Goal: Task Accomplishment & Management: Manage account settings

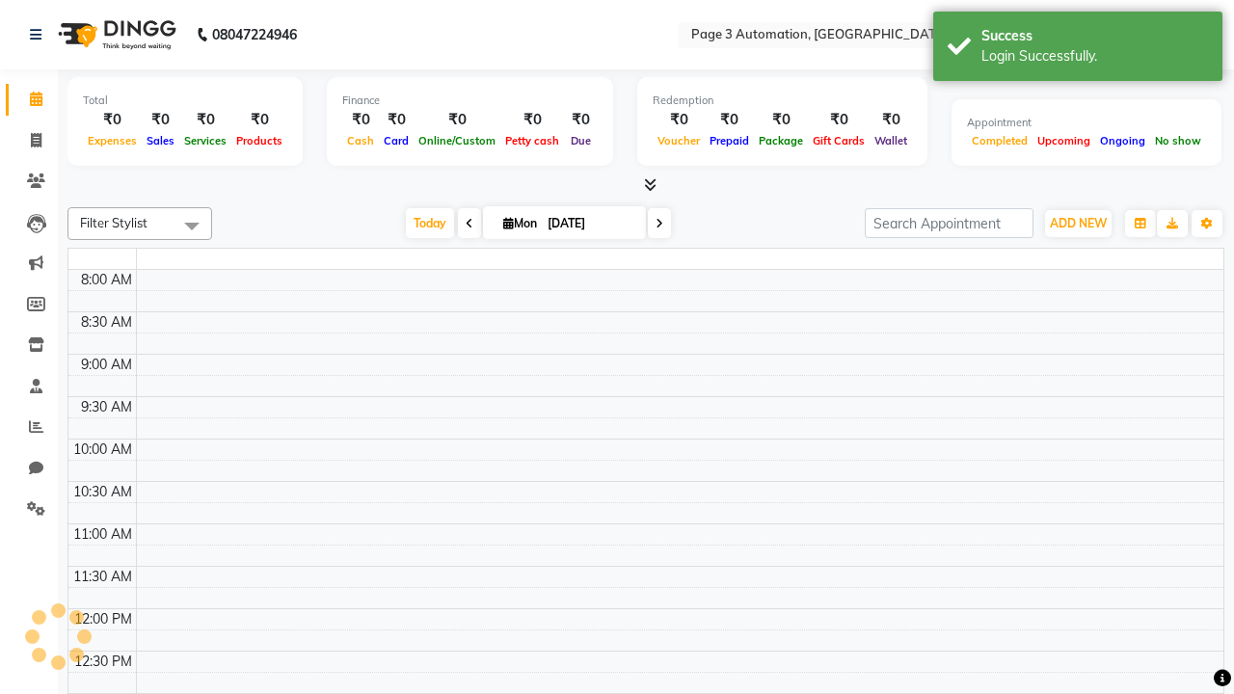
select select "en"
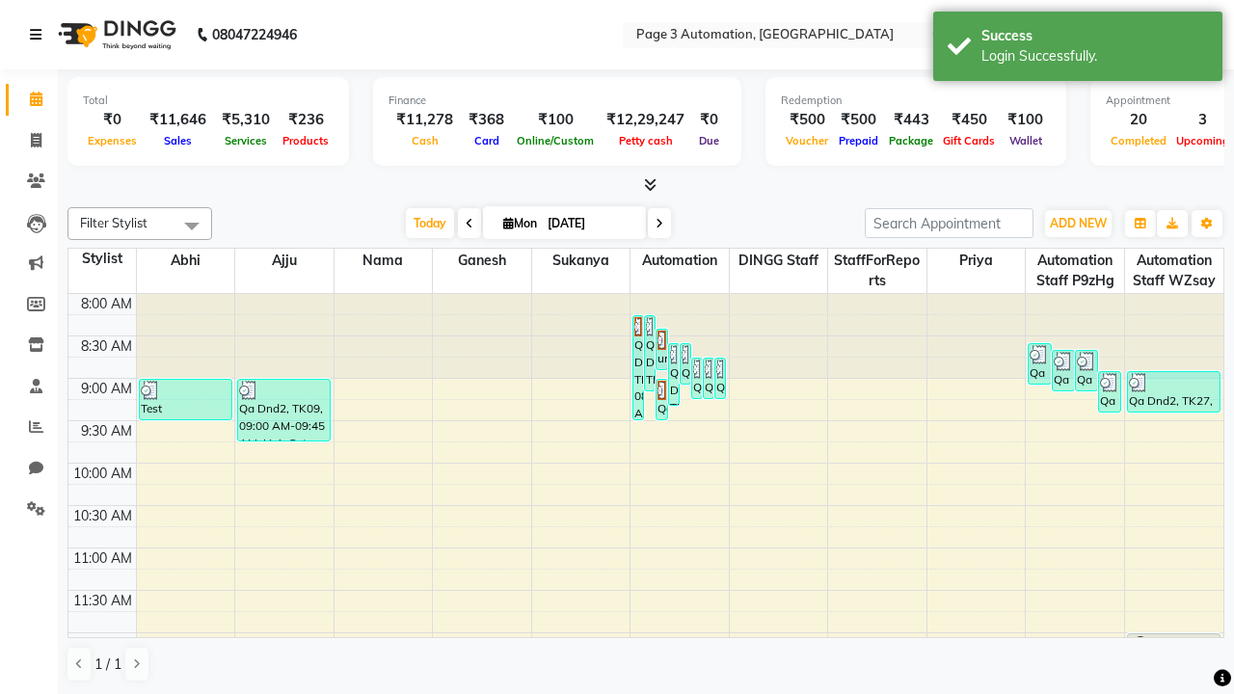
click at [40, 35] on icon at bounding box center [36, 34] width 12 height 13
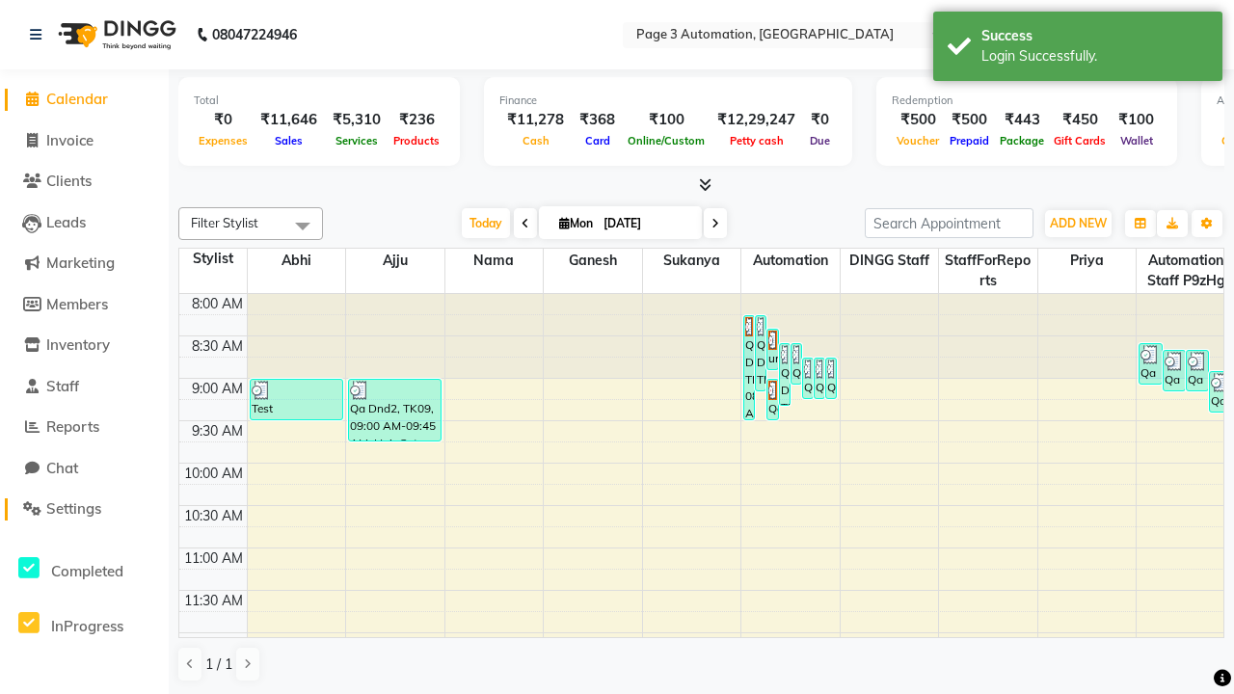
click at [84, 509] on span "Settings" at bounding box center [73, 508] width 55 height 18
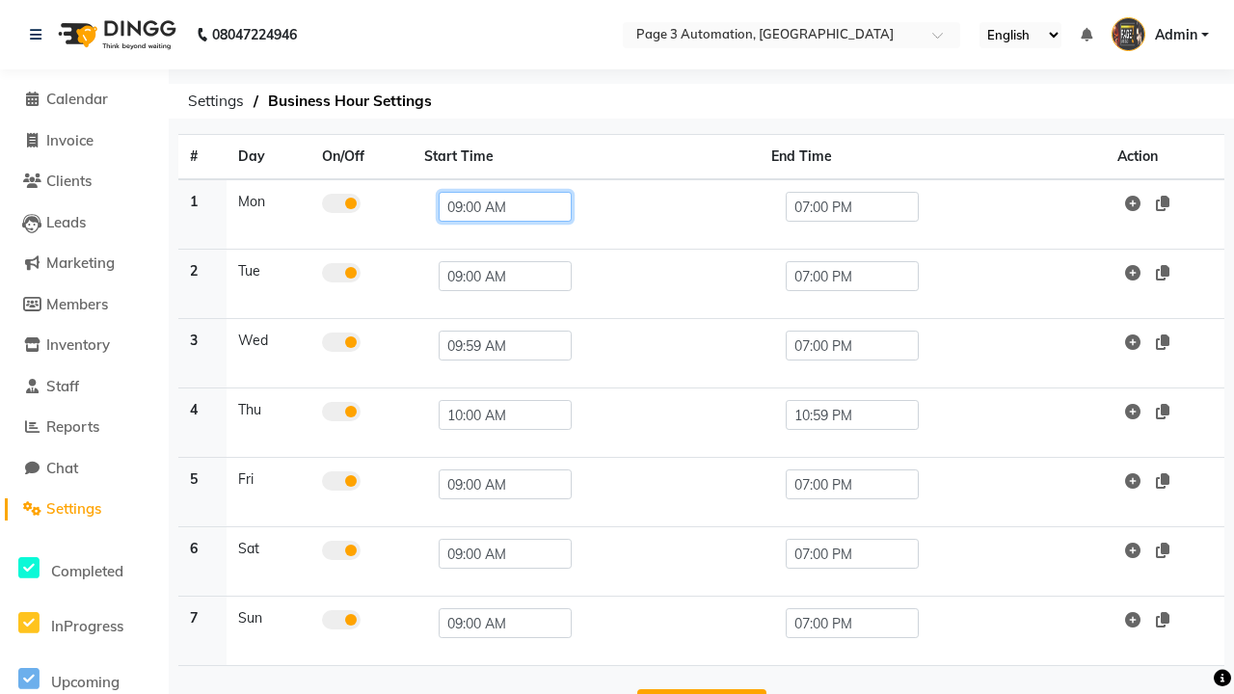
click at [496, 206] on input "09:00 AM" at bounding box center [505, 207] width 133 height 30
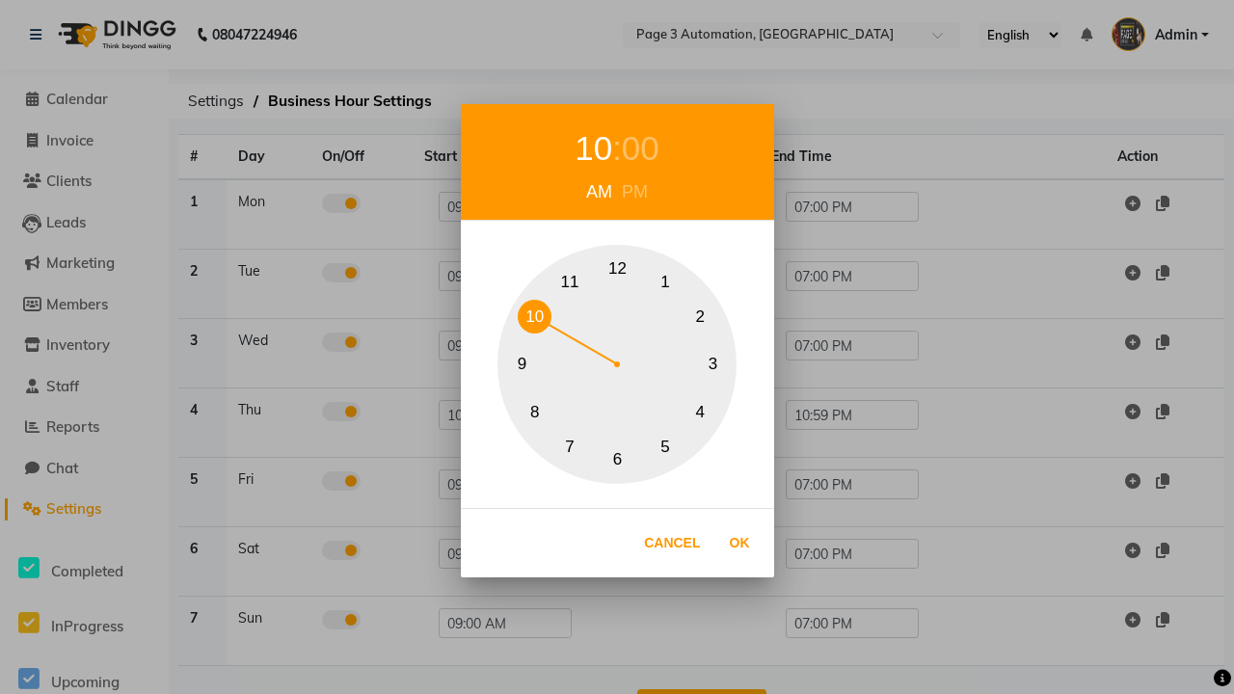
click at [640, 148] on div "00" at bounding box center [641, 148] width 38 height 51
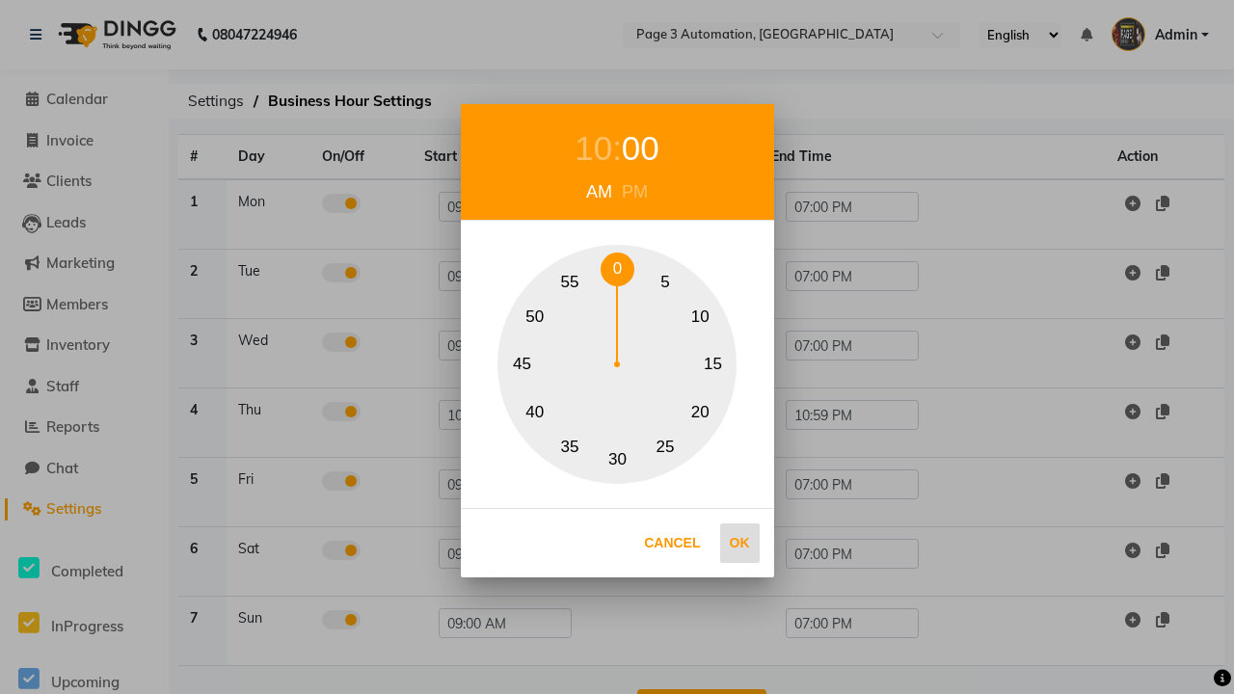
click at [617, 269] on button "0" at bounding box center [618, 270] width 34 height 34
click at [739, 543] on button "Ok" at bounding box center [740, 543] width 40 height 40
type input "10:00 AM"
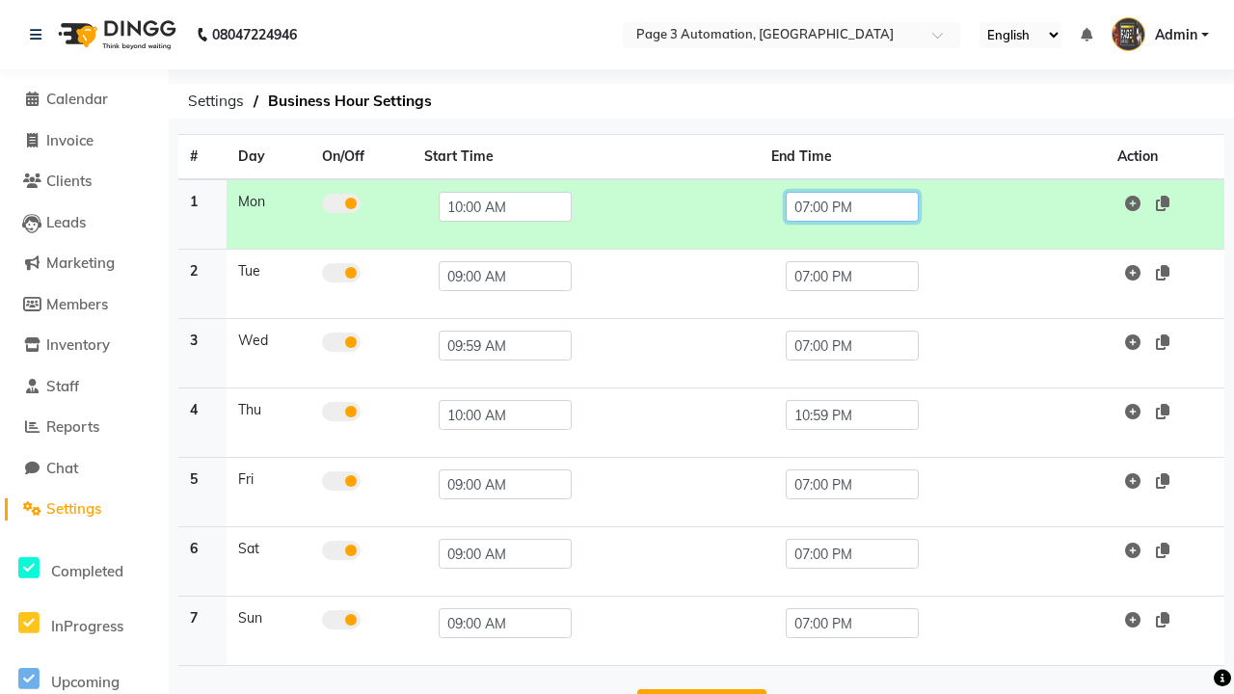
click at [851, 206] on input "07:00 PM" at bounding box center [852, 207] width 133 height 30
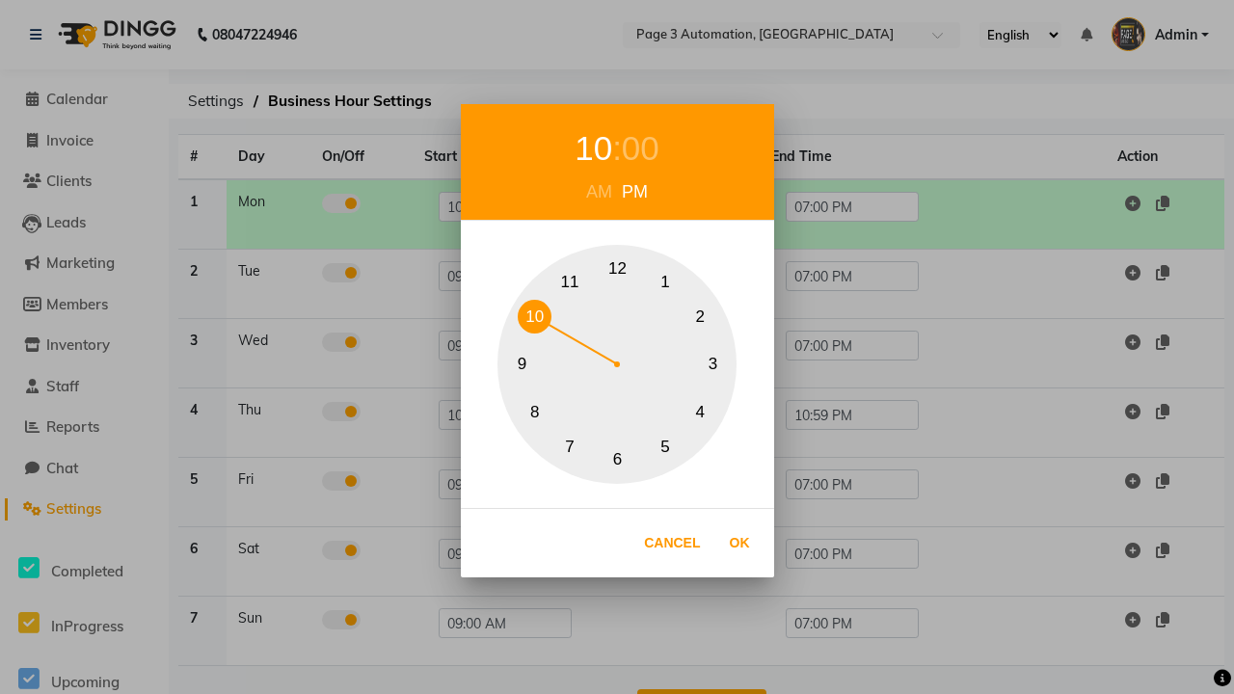
scroll to position [61, 0]
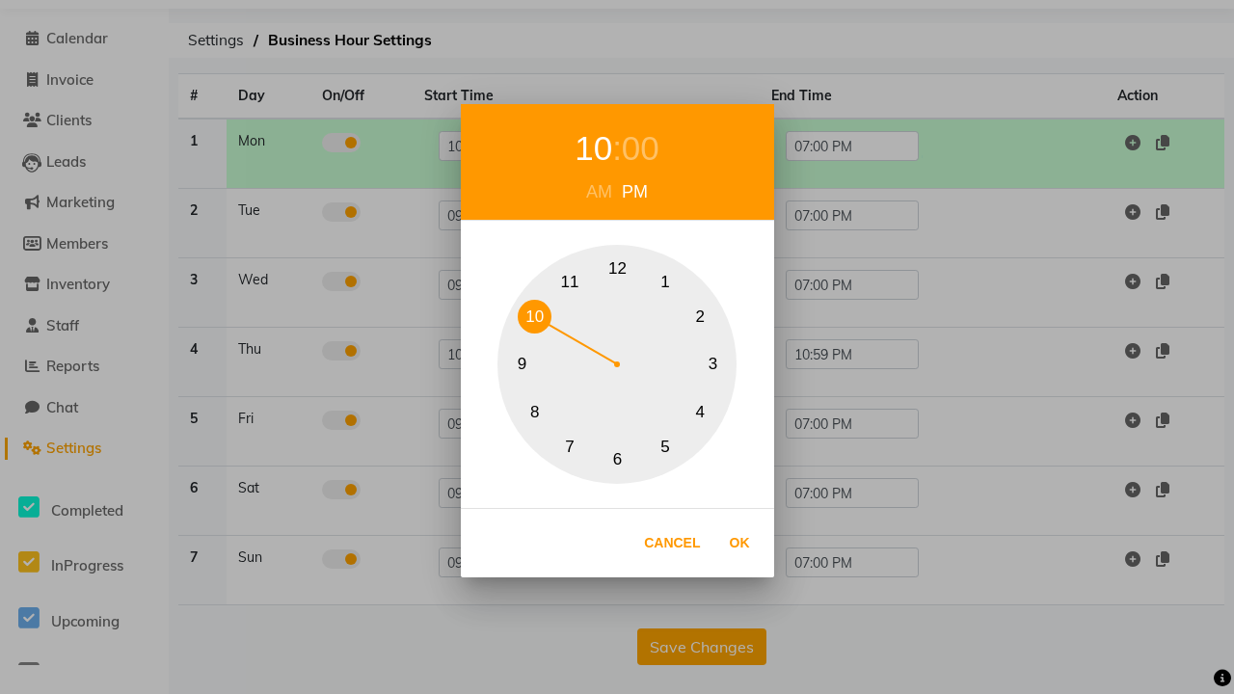
click at [640, 148] on div "00" at bounding box center [641, 148] width 38 height 51
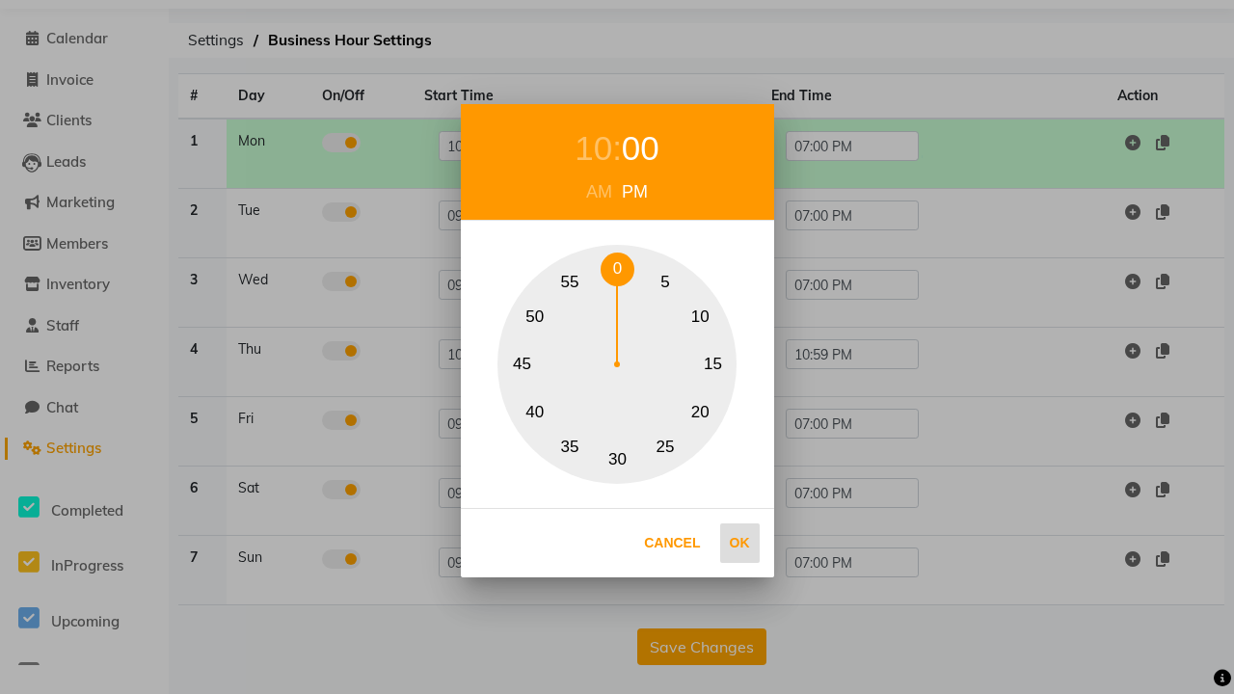
click at [617, 269] on button "0" at bounding box center [618, 270] width 34 height 34
click at [739, 543] on button "Ok" at bounding box center [740, 543] width 40 height 40
type input "10:00 PM"
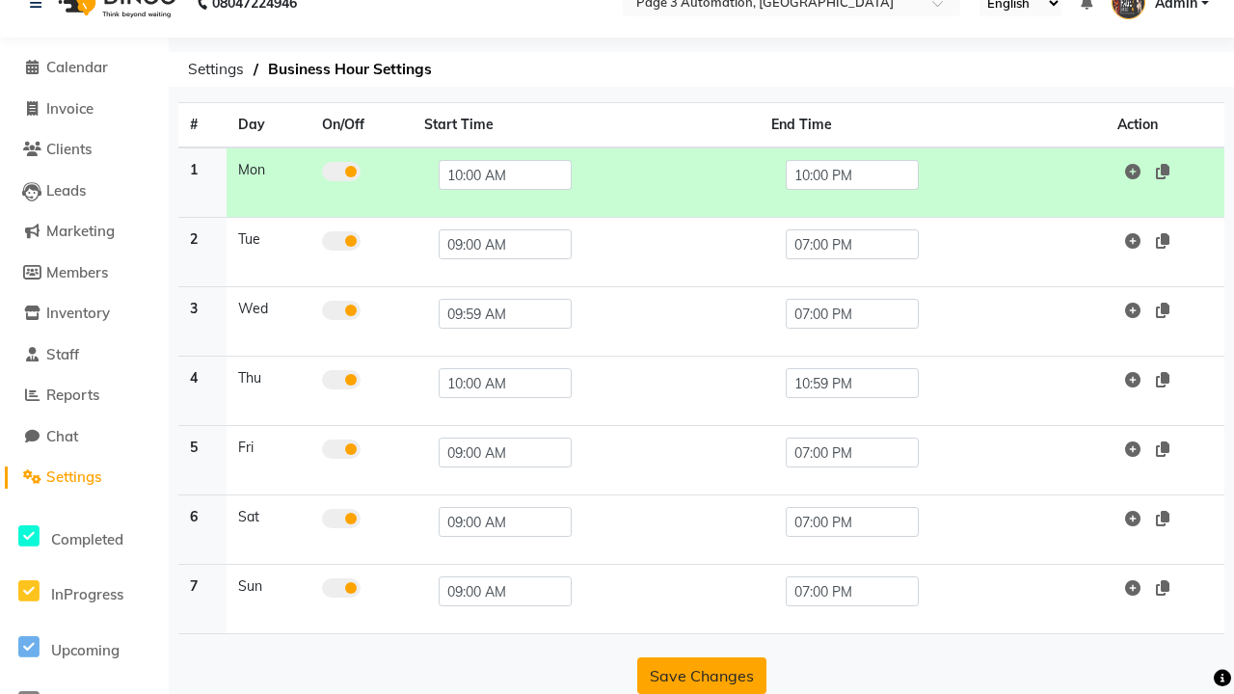
click at [701, 676] on button "Save Changes" at bounding box center [701, 675] width 129 height 37
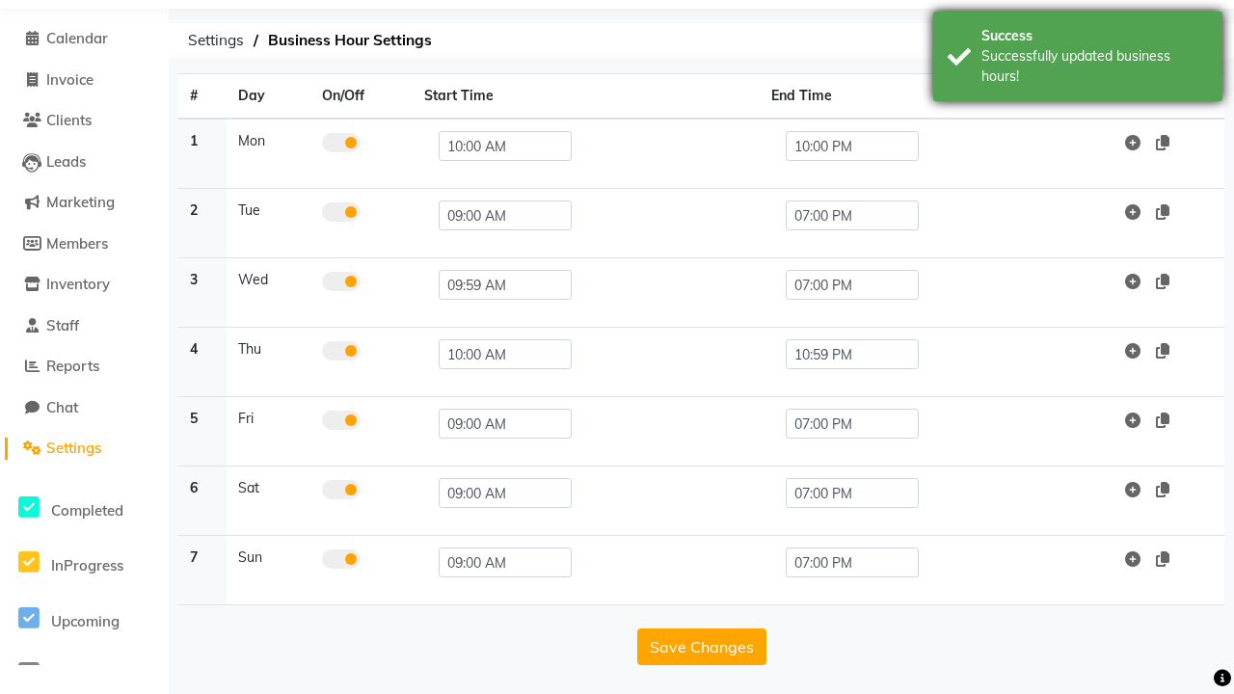
click at [1078, 59] on div "Successfully updated business hours!" at bounding box center [1094, 66] width 227 height 40
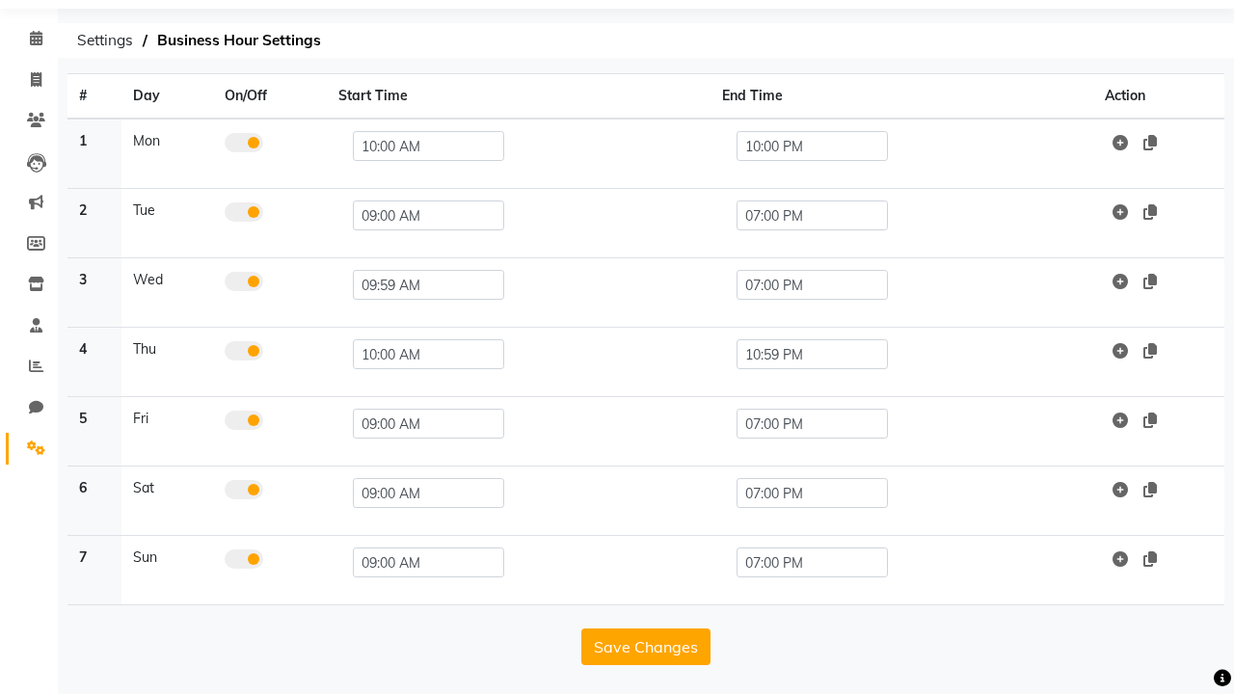
scroll to position [8, 0]
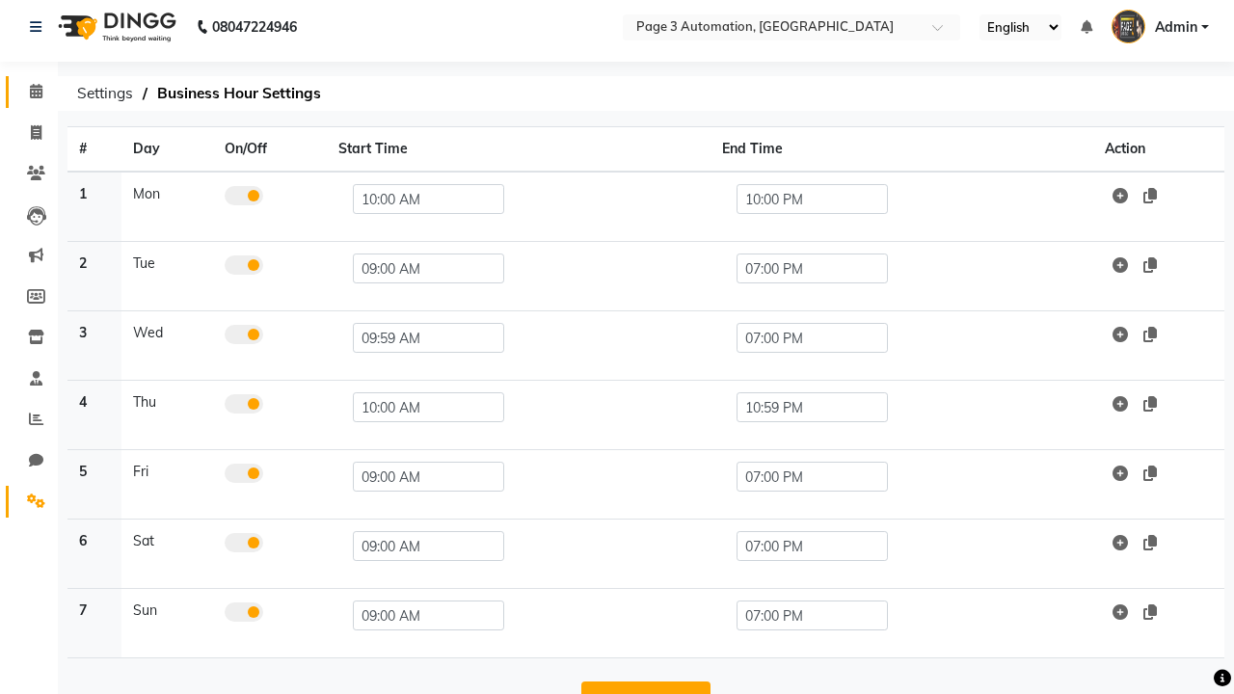
click at [29, 92] on span at bounding box center [36, 92] width 34 height 22
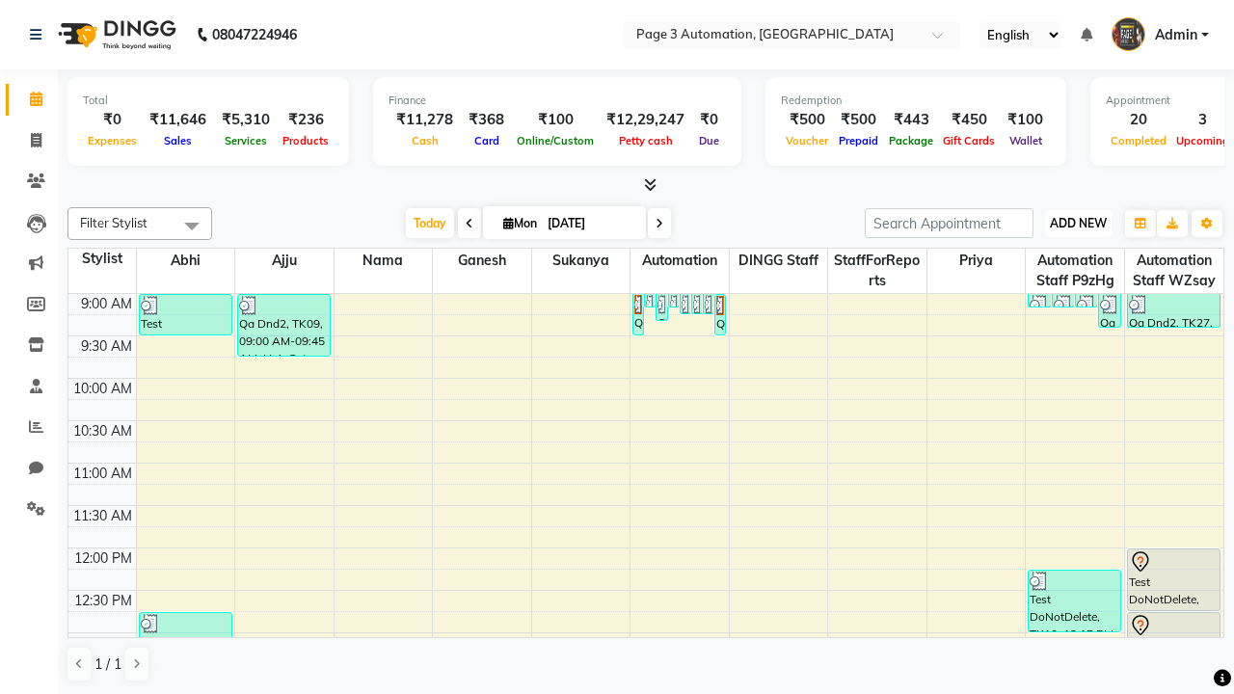
click at [1078, 223] on span "ADD NEW" at bounding box center [1078, 223] width 57 height 14
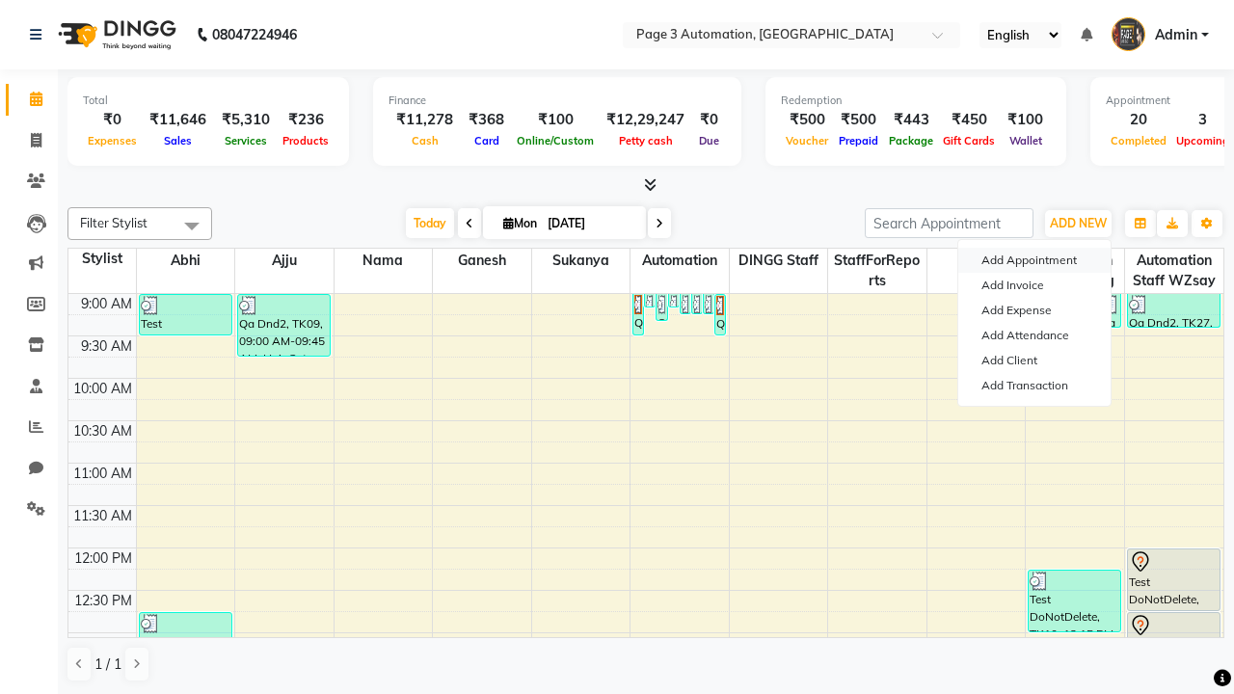
click at [1034, 260] on button "Add Appointment" at bounding box center [1034, 260] width 152 height 25
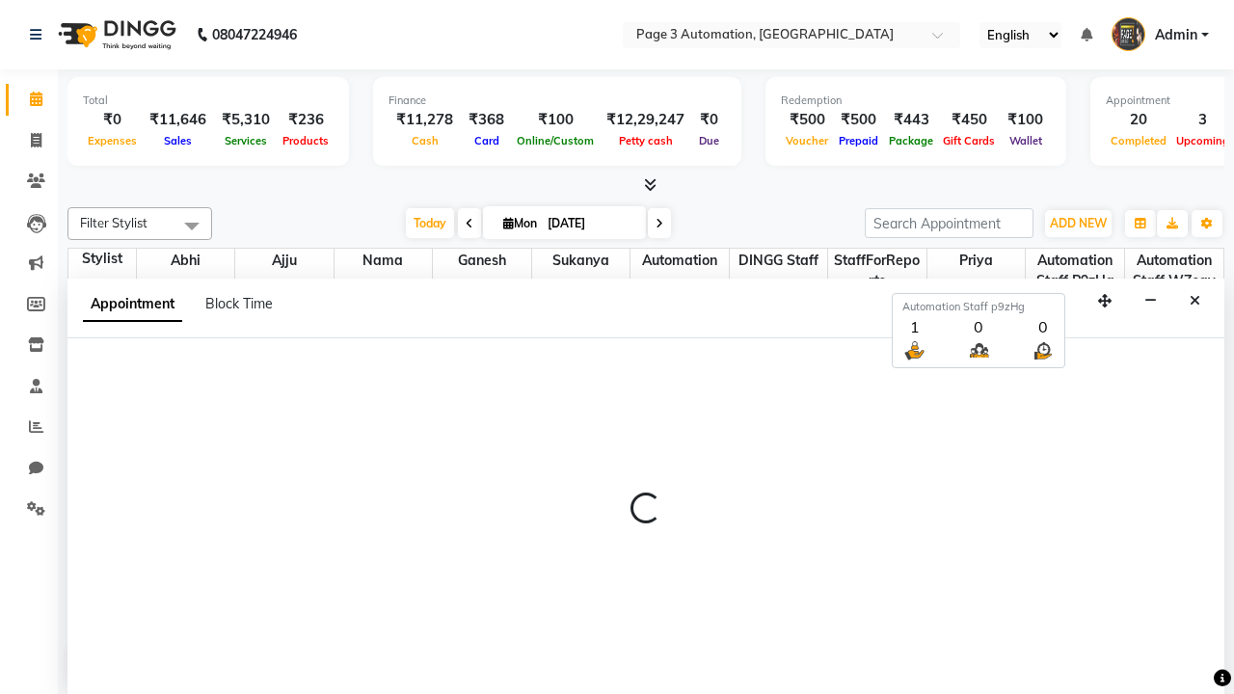
scroll to position [1, 0]
select select "tentative"
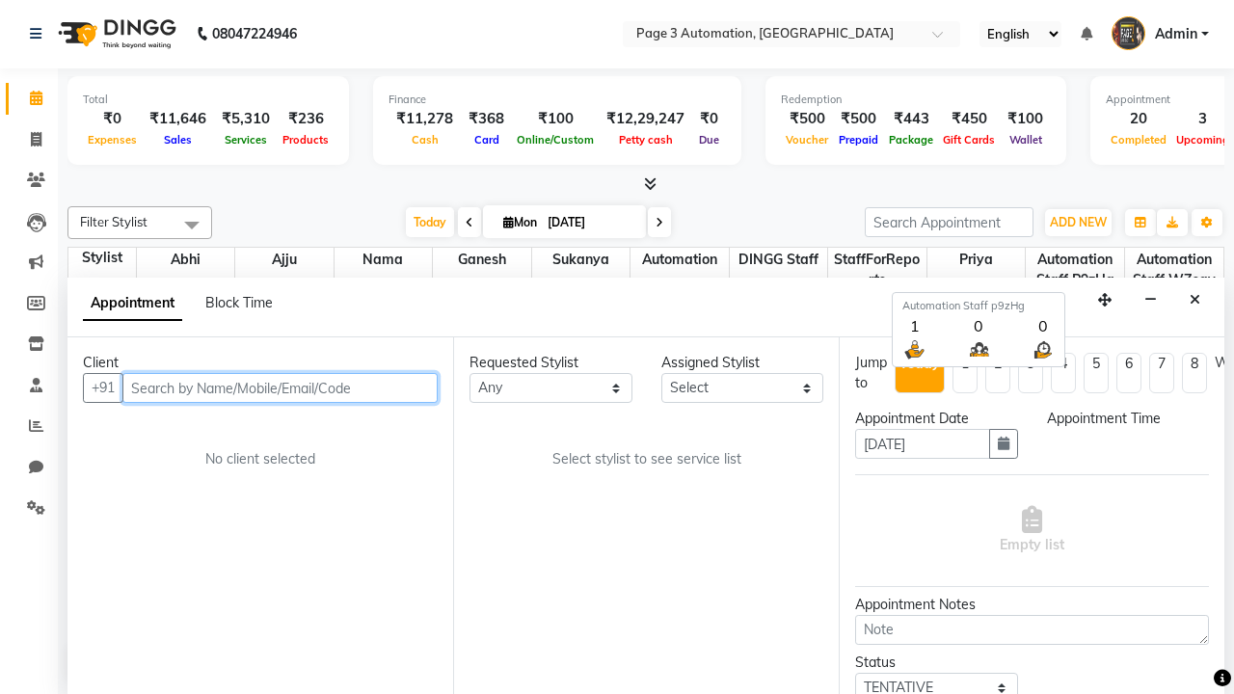
select select "600"
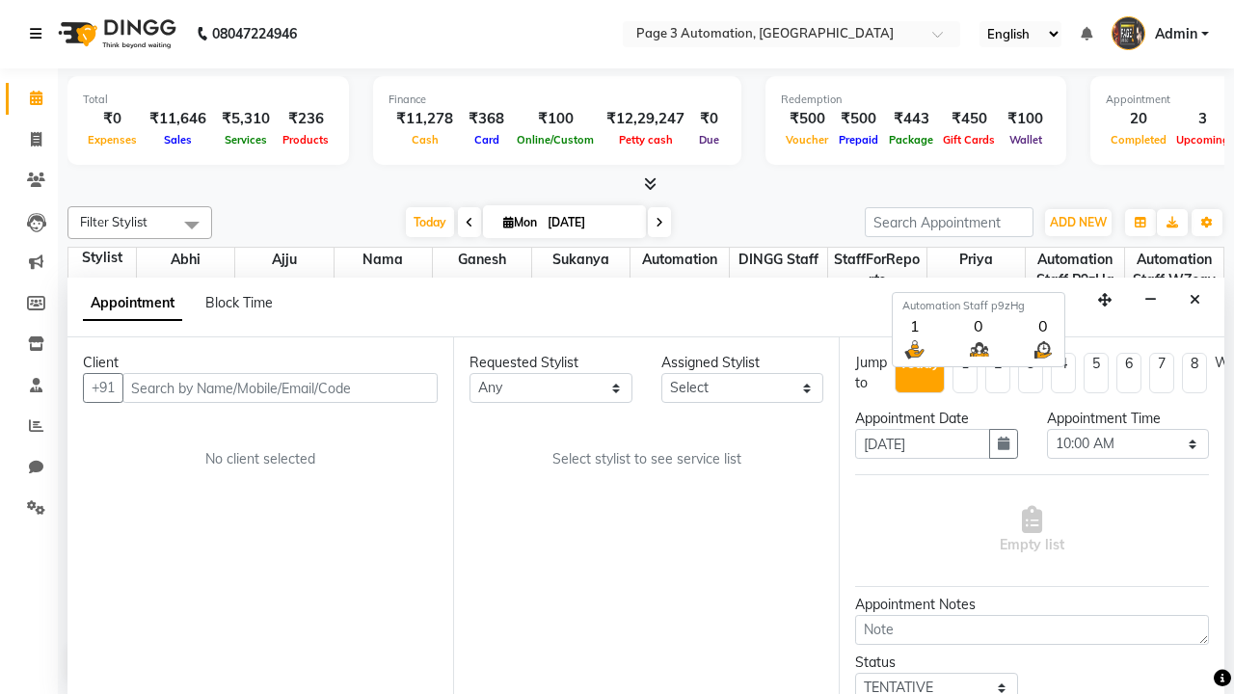
click at [40, 34] on icon at bounding box center [36, 33] width 12 height 13
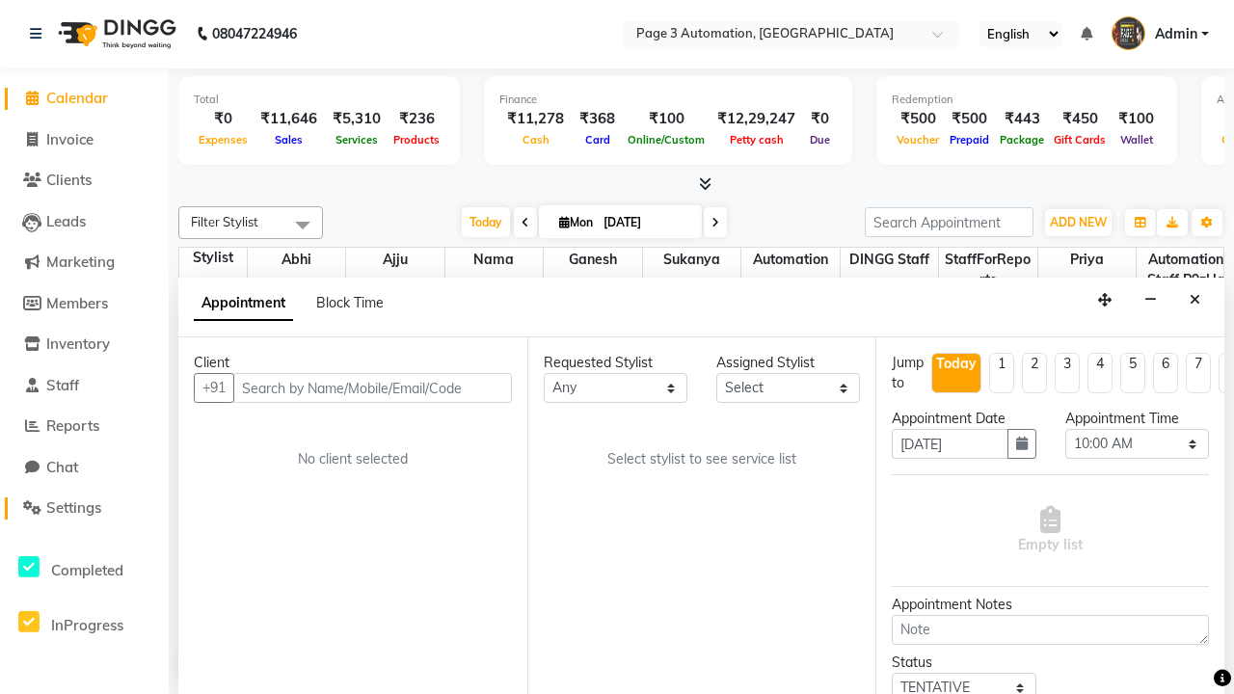
click at [84, 508] on span "Settings" at bounding box center [73, 507] width 55 height 18
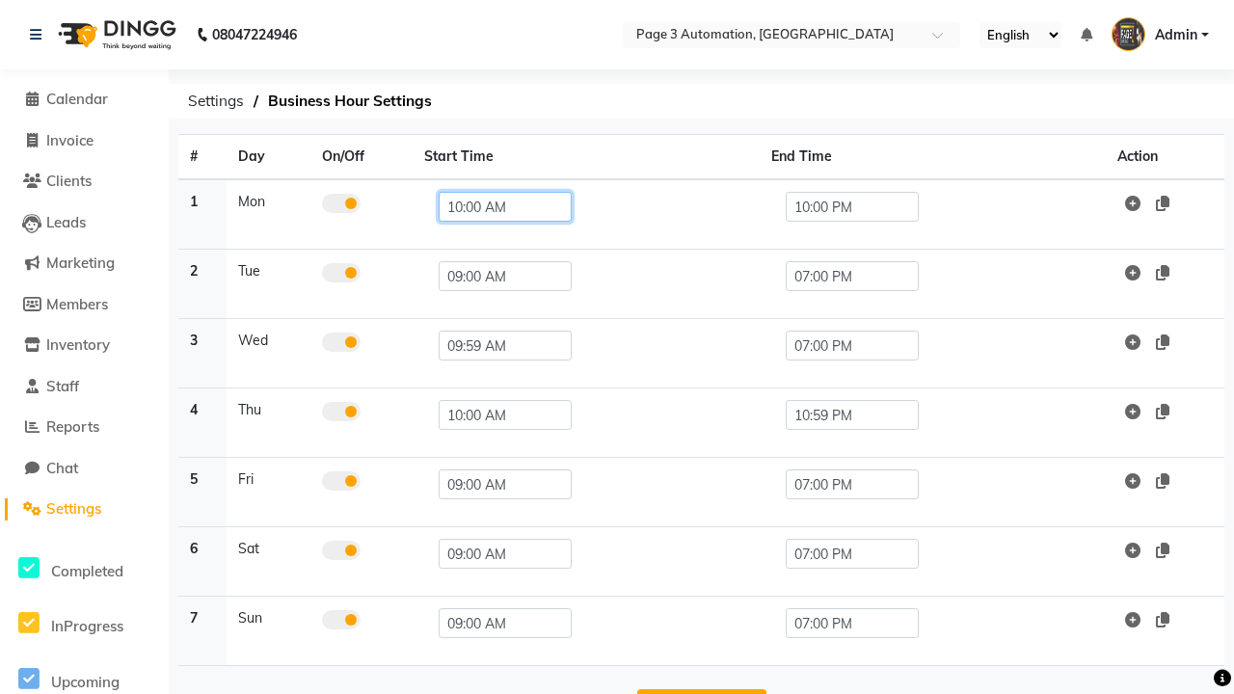
click at [496, 206] on input "10:00 AM" at bounding box center [505, 207] width 133 height 30
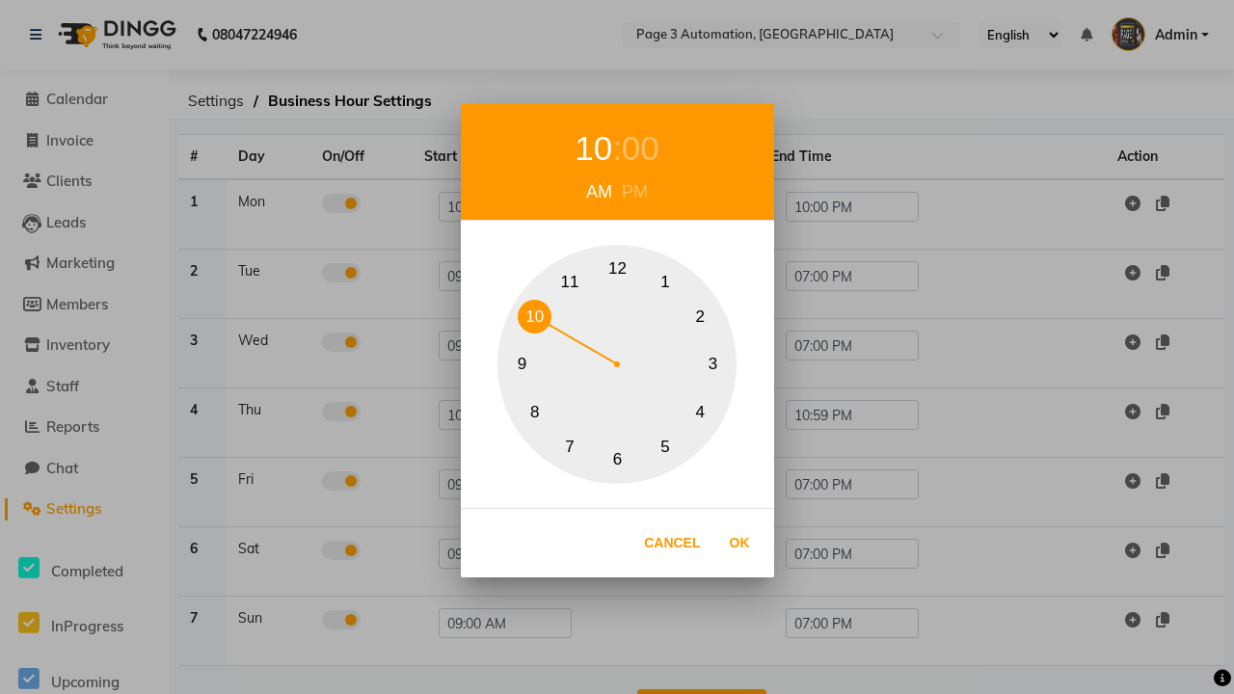
click at [640, 148] on div "00" at bounding box center [641, 148] width 38 height 51
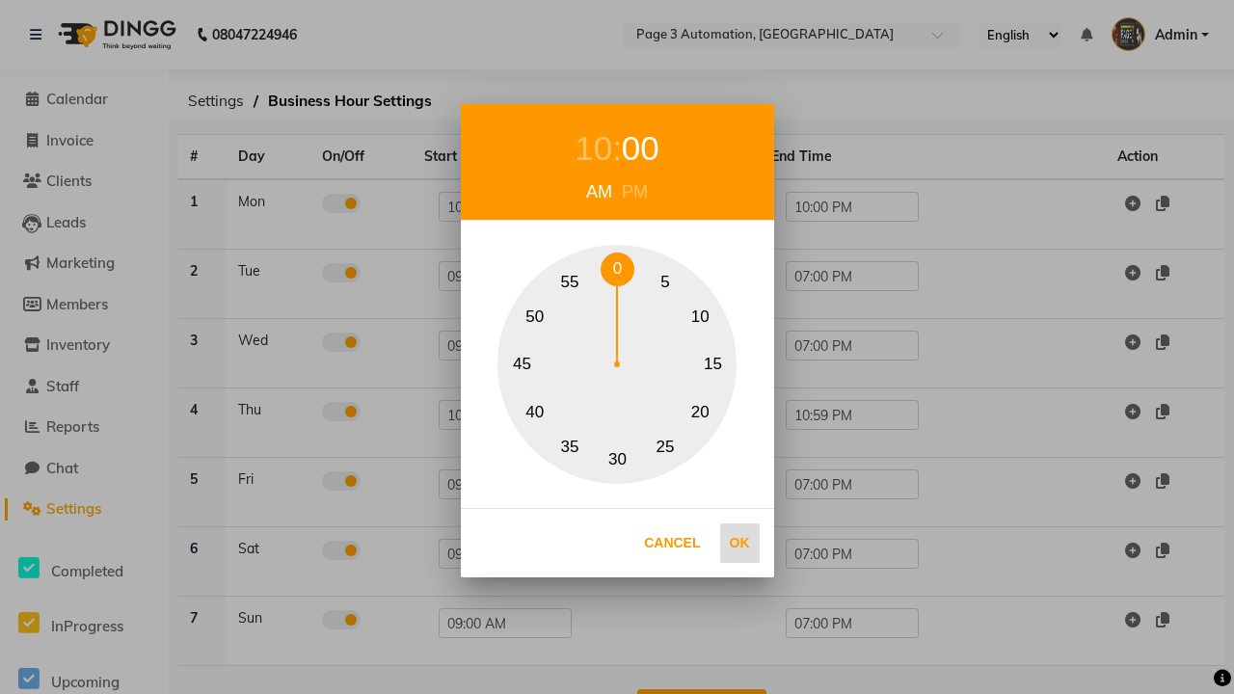
click at [617, 269] on button "0" at bounding box center [618, 270] width 34 height 34
click at [739, 543] on button "Ok" at bounding box center [740, 543] width 40 height 40
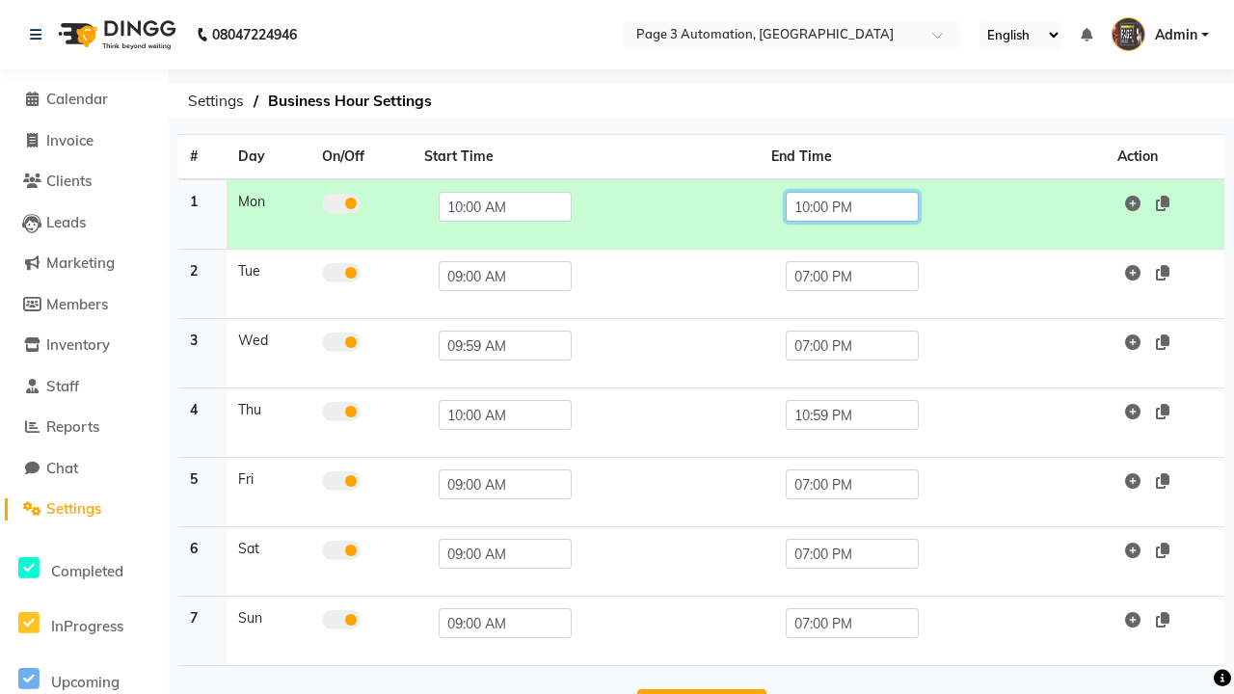
click at [851, 206] on input "10:00 PM" at bounding box center [852, 207] width 133 height 30
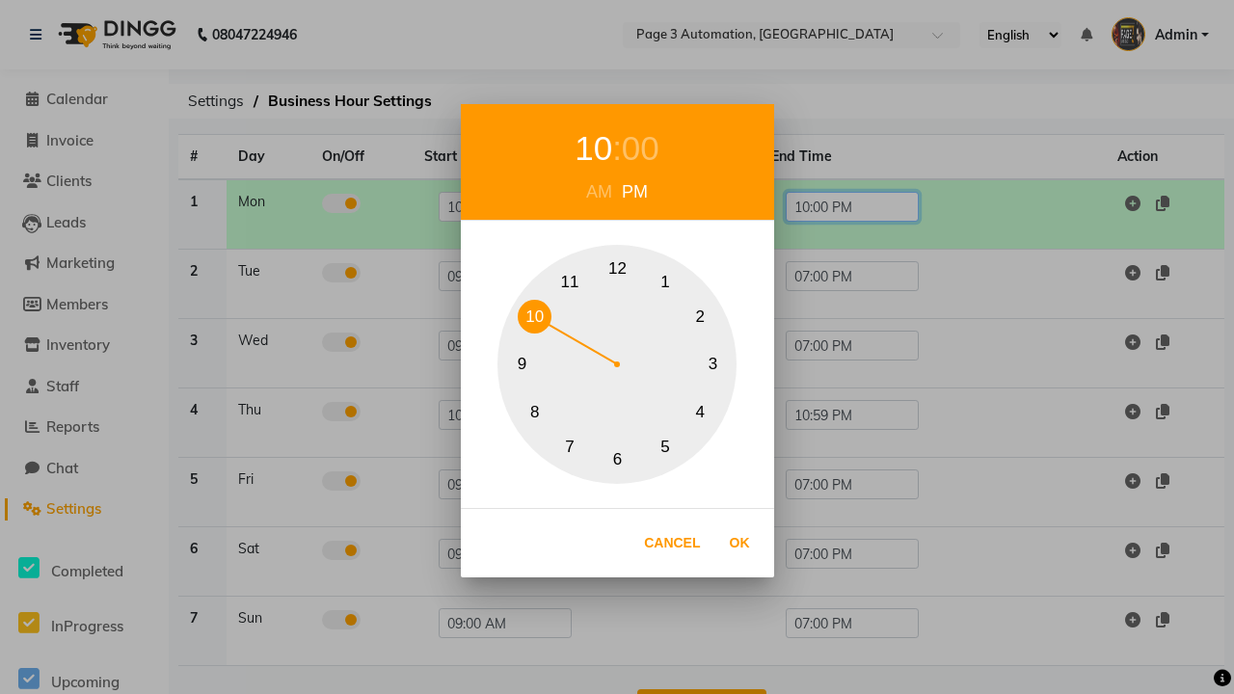
scroll to position [61, 0]
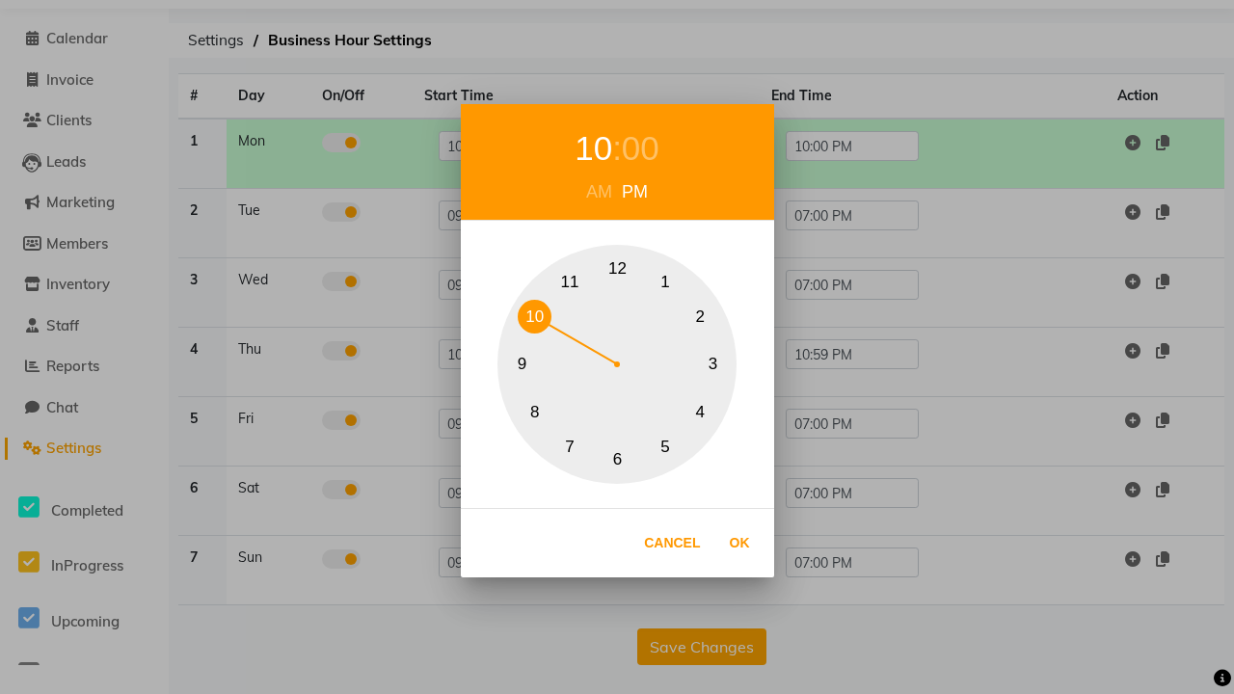
click at [570, 446] on button "7" at bounding box center [570, 447] width 34 height 34
click at [630, 148] on div "00" at bounding box center [631, 148] width 38 height 51
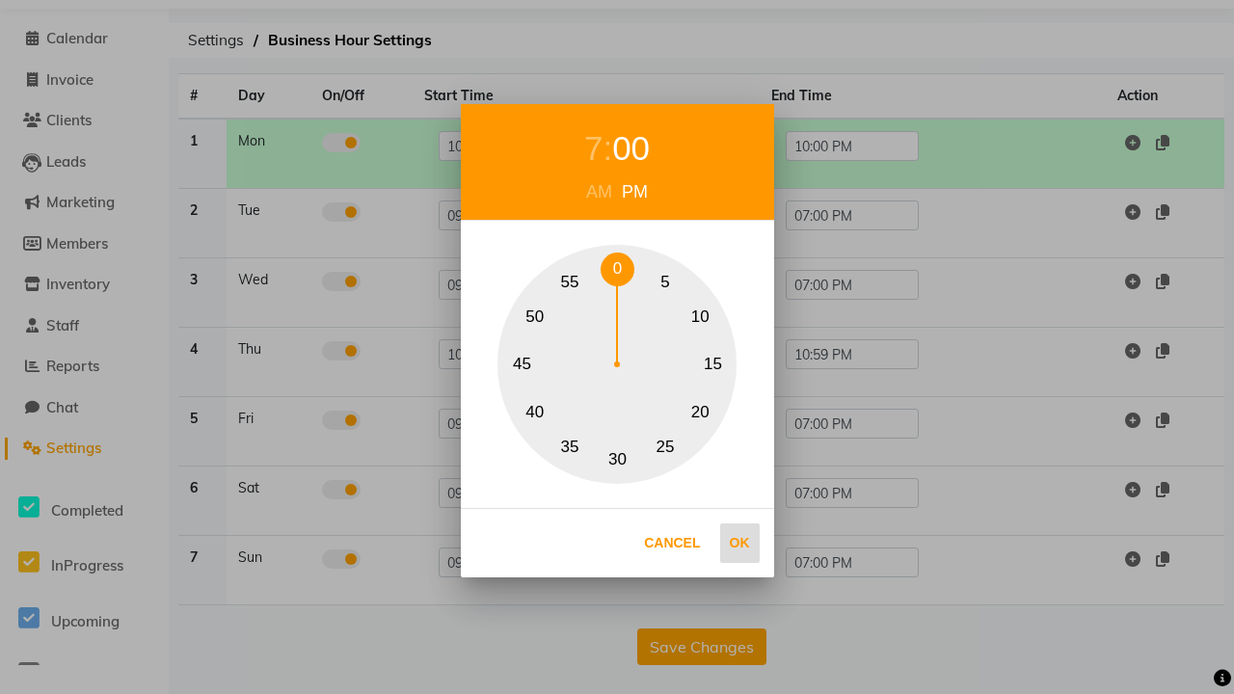
click at [617, 269] on button "0" at bounding box center [618, 270] width 34 height 34
click at [739, 543] on button "Ok" at bounding box center [740, 543] width 40 height 40
type input "07:00 PM"
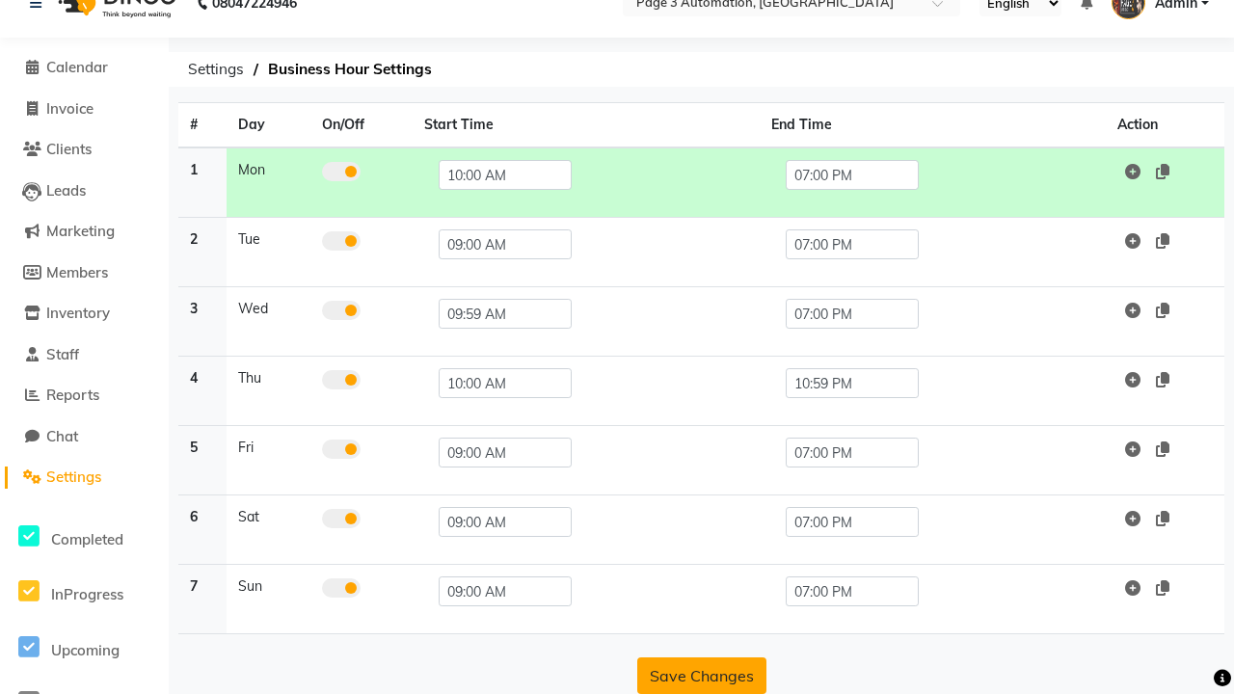
click at [701, 676] on button "Save Changes" at bounding box center [701, 675] width 129 height 37
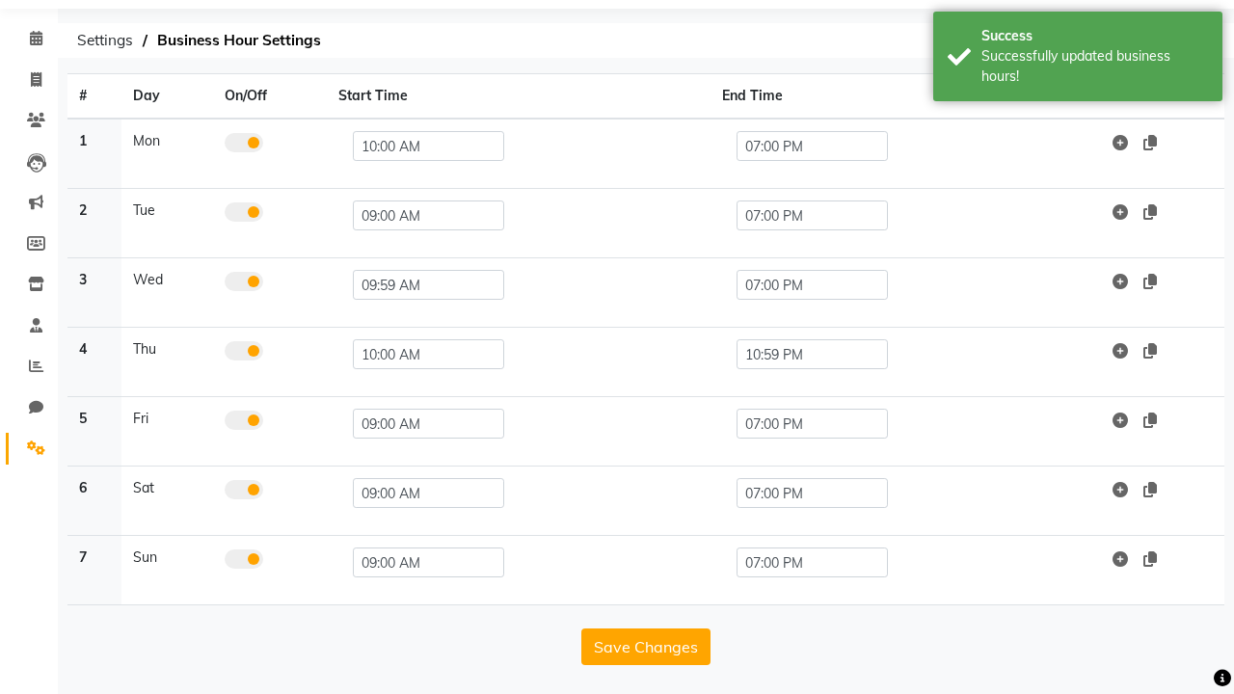
scroll to position [8, 0]
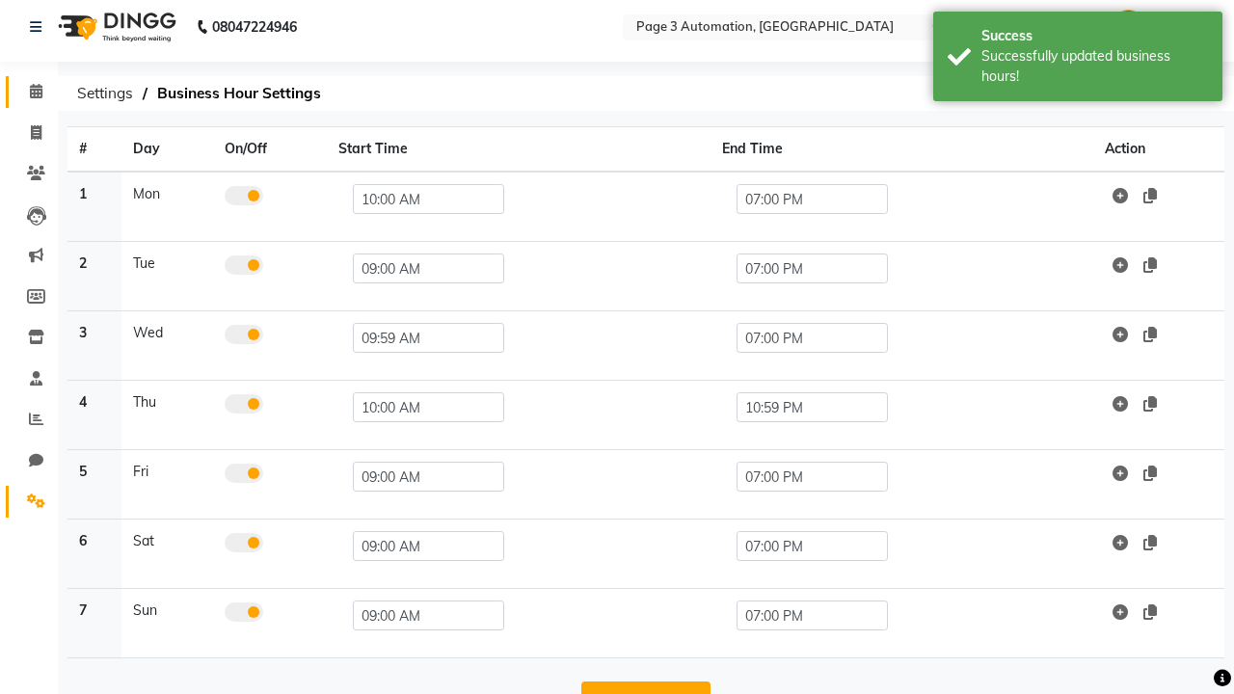
click at [29, 92] on span at bounding box center [36, 92] width 34 height 22
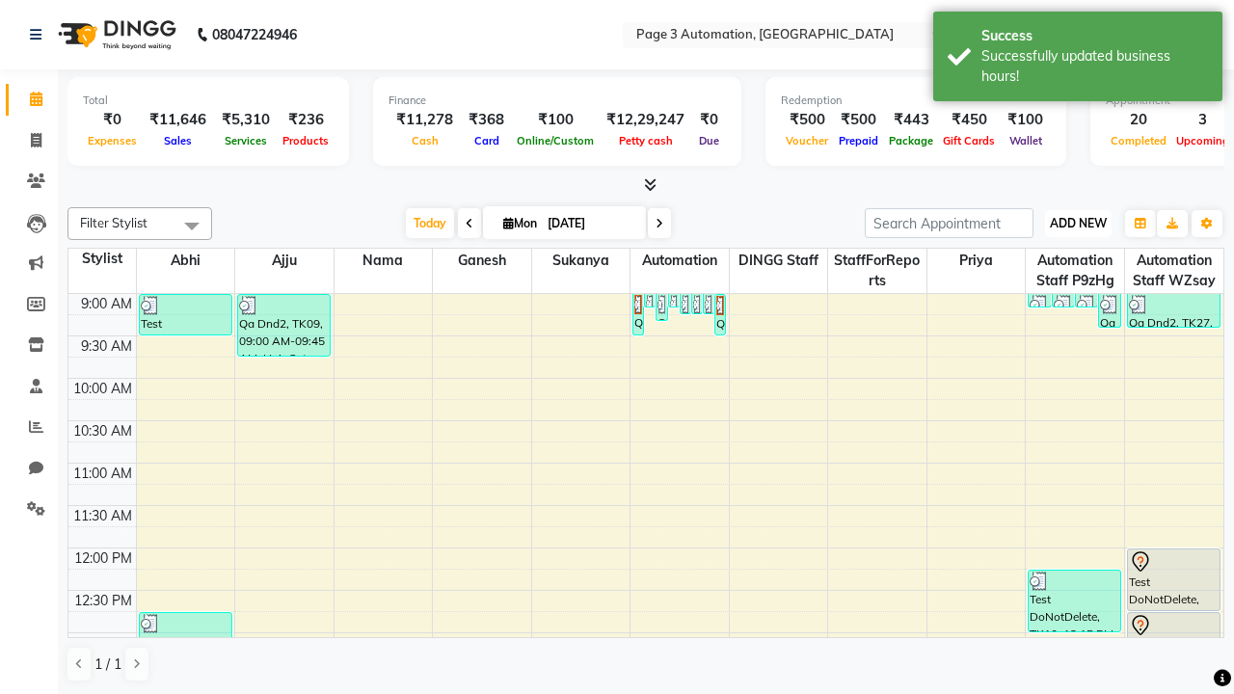
click at [1078, 223] on span "ADD NEW" at bounding box center [1078, 223] width 57 height 14
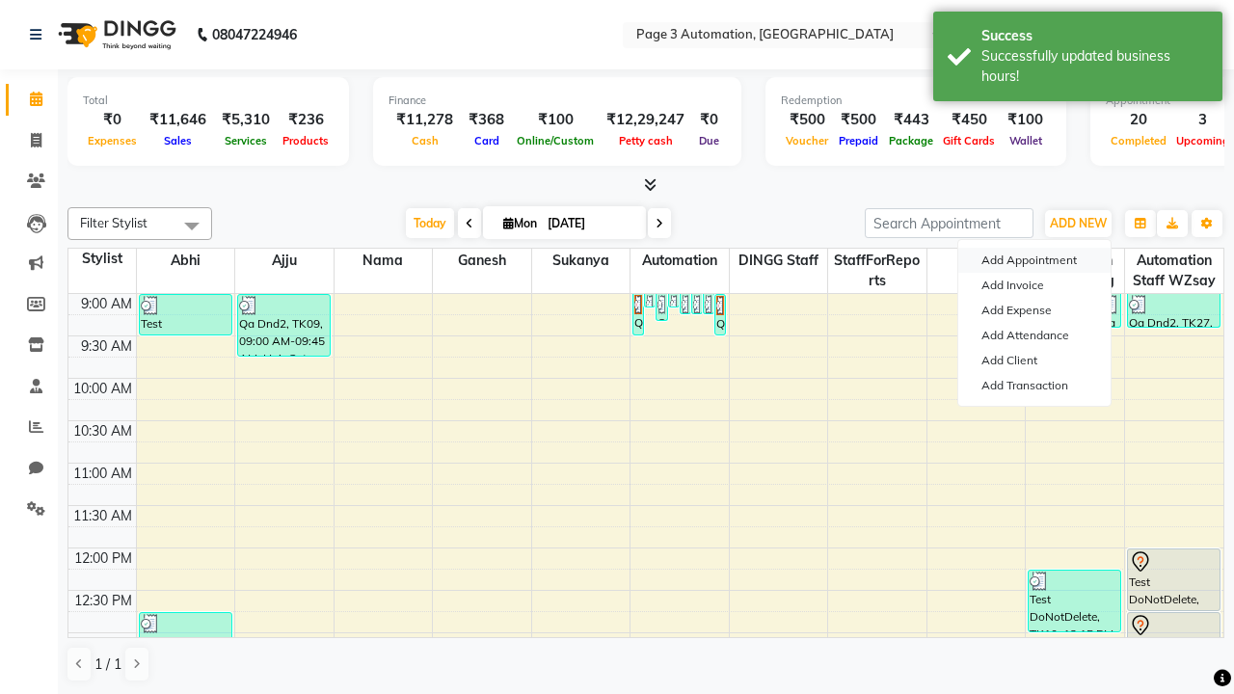
click at [1034, 260] on button "Add Appointment" at bounding box center [1034, 260] width 152 height 25
select select "tentative"
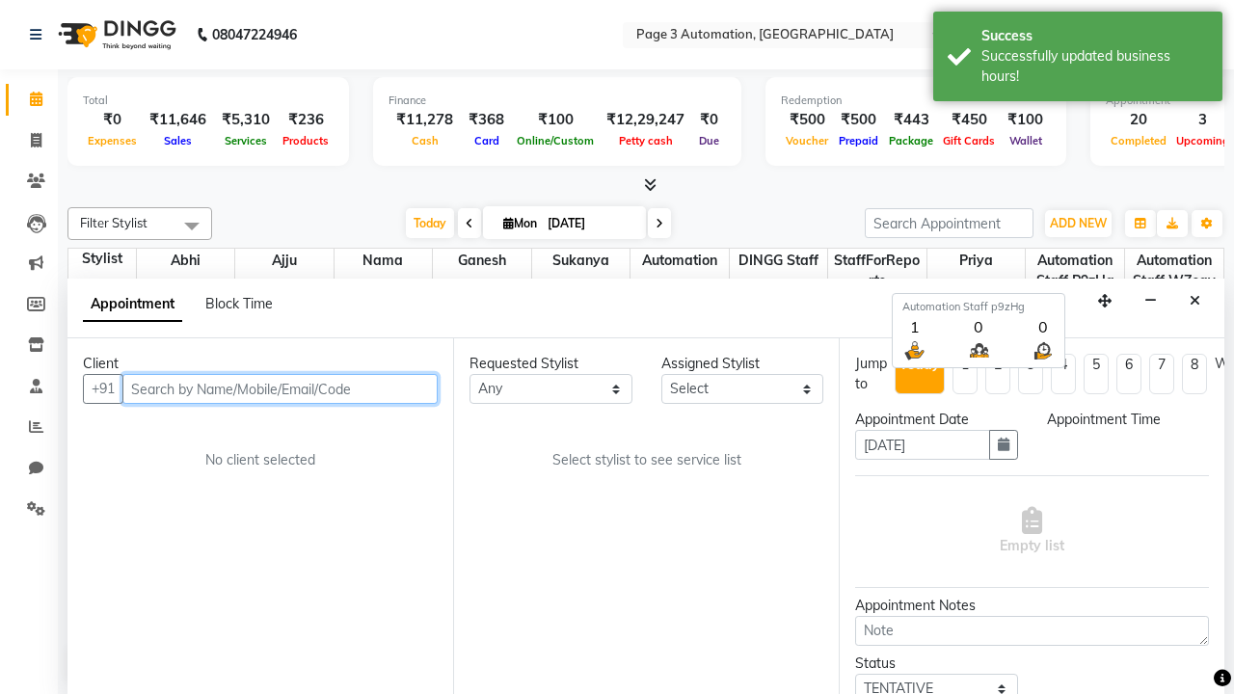
select select "600"
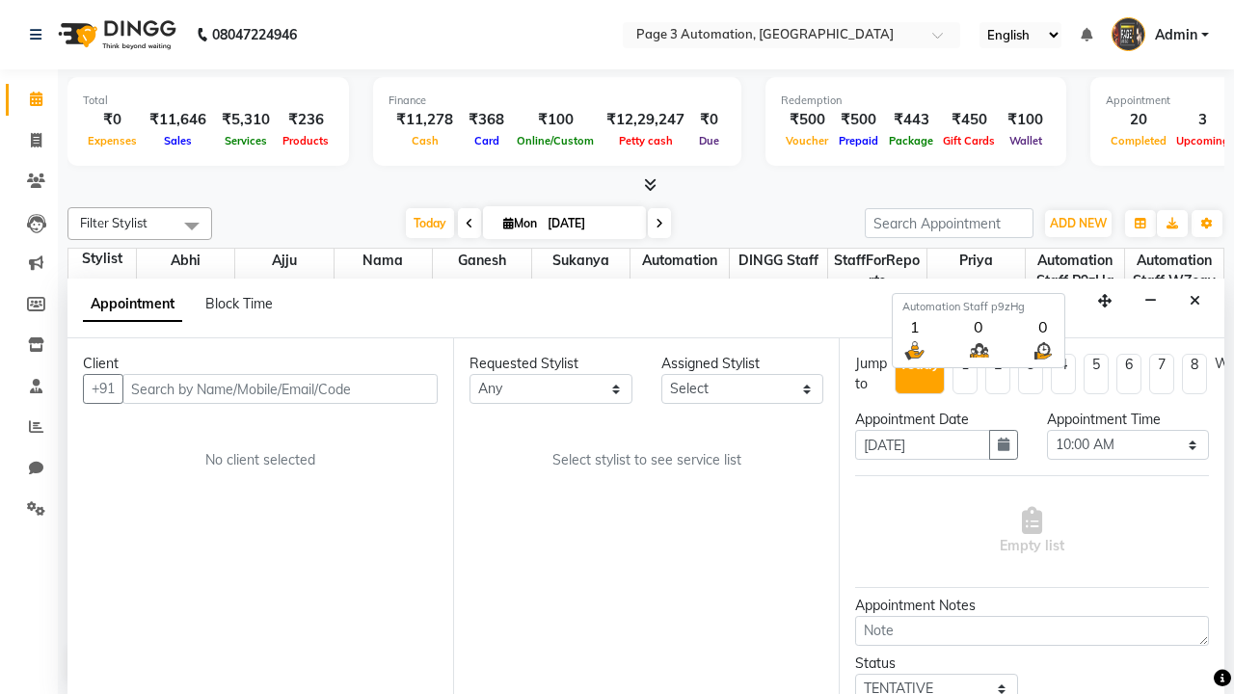
click at [1160, 35] on span "Admin" at bounding box center [1176, 35] width 42 height 20
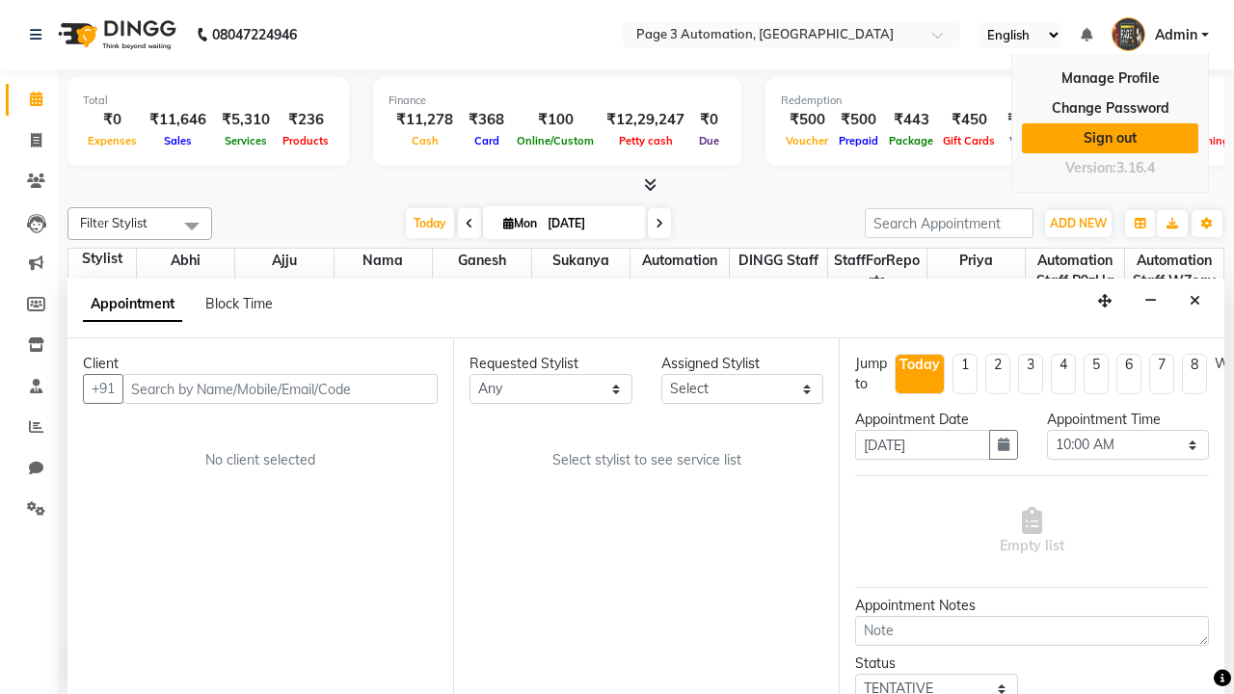
click at [1110, 138] on link "Sign out" at bounding box center [1110, 138] width 176 height 30
